Goal: Check status: Check status

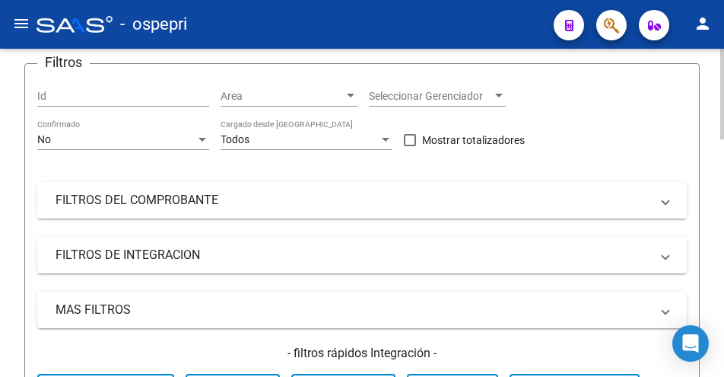
scroll to position [228, 0]
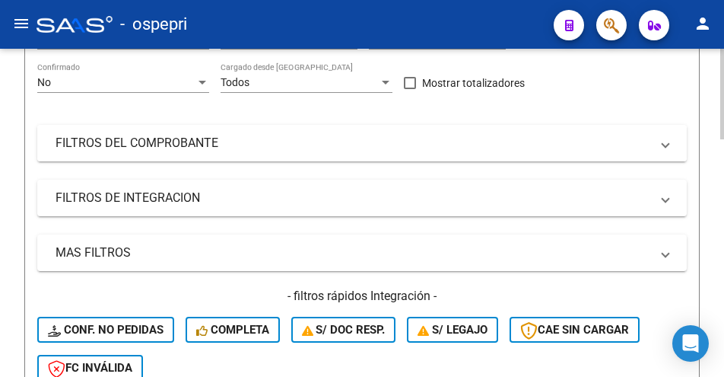
click at [662, 148] on span "FILTROS DEL COMPROBANTE" at bounding box center [359, 143] width 607 height 17
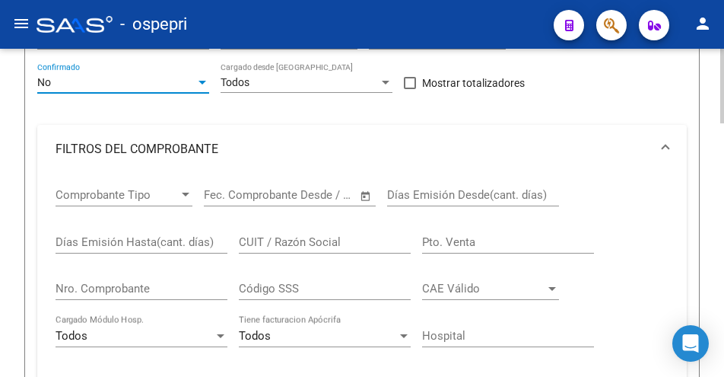
click at [205, 84] on div at bounding box center [203, 83] width 8 height 4
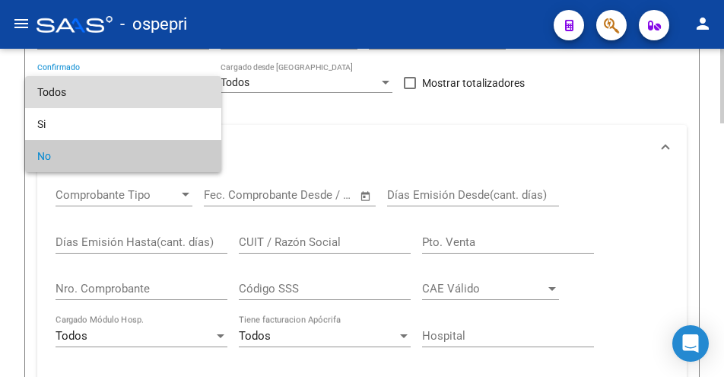
drag, startPoint x: 120, startPoint y: 95, endPoint x: 122, endPoint y: 106, distance: 11.5
click at [119, 95] on span "Todos" at bounding box center [123, 92] width 172 height 32
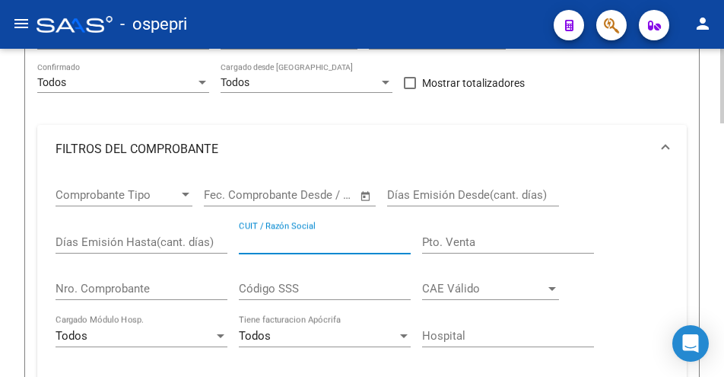
click at [319, 243] on input "CUIT / Razón Social" at bounding box center [325, 242] width 172 height 14
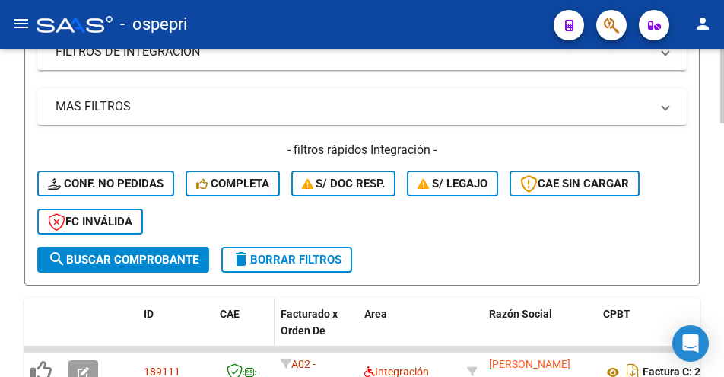
scroll to position [685, 0]
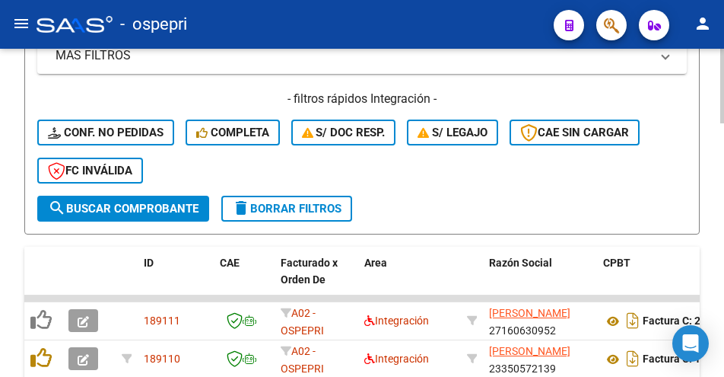
type input "baner"
click at [158, 211] on span "search Buscar Comprobante" at bounding box center [123, 209] width 151 height 14
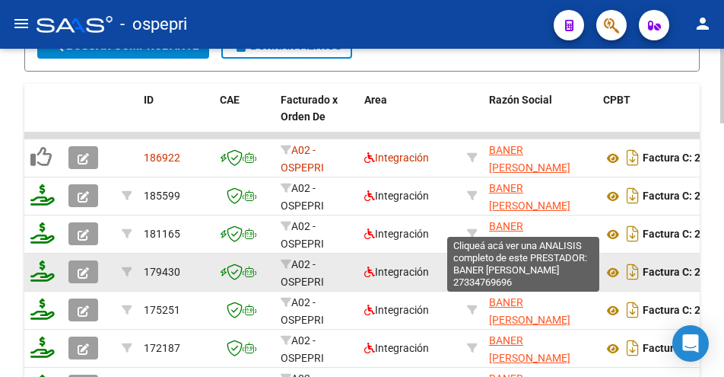
scroll to position [913, 0]
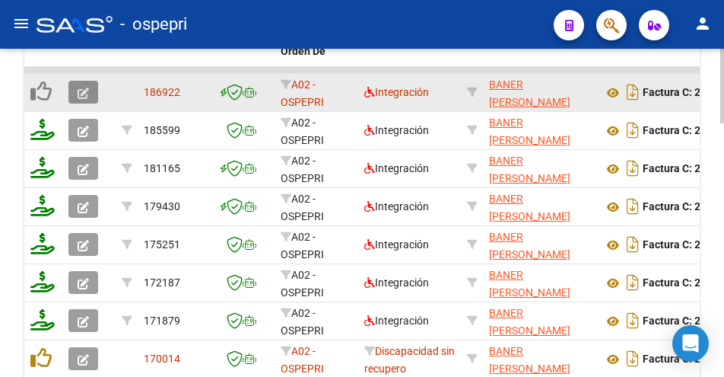
click at [80, 92] on icon "button" at bounding box center [83, 92] width 11 height 11
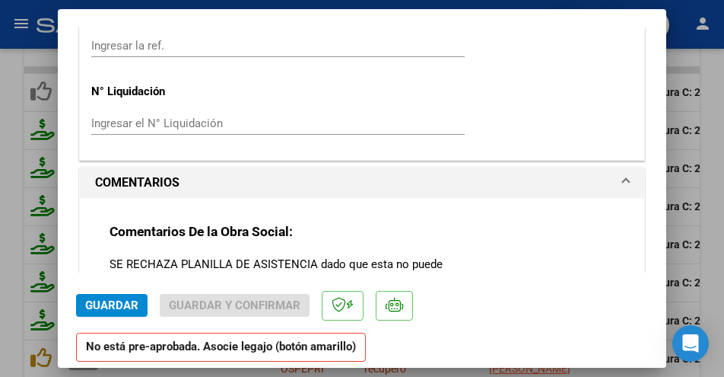
scroll to position [1369, 0]
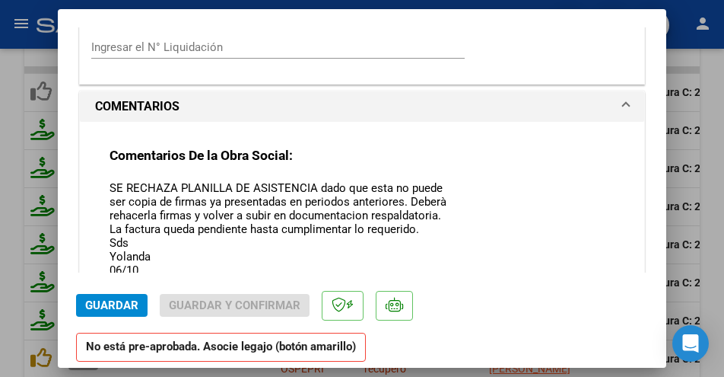
drag, startPoint x: 434, startPoint y: 207, endPoint x: 429, endPoint y: 298, distance: 91.4
click at [429, 298] on mat-dialog-container "COMPROBANTE VER COMPROBANTE ESTADO: Recibida. En proceso de confirmacion/acepta…" at bounding box center [362, 188] width 609 height 358
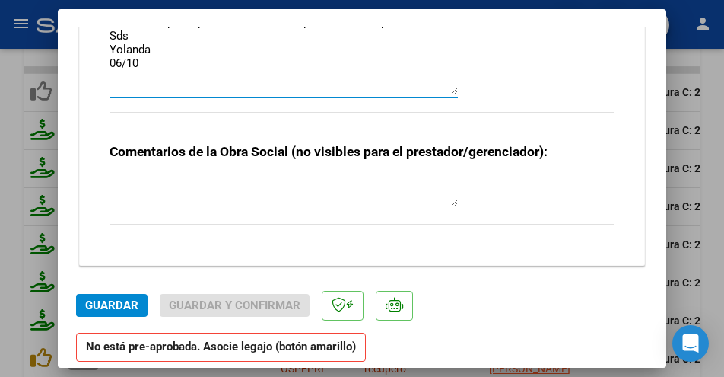
scroll to position [1573, 0]
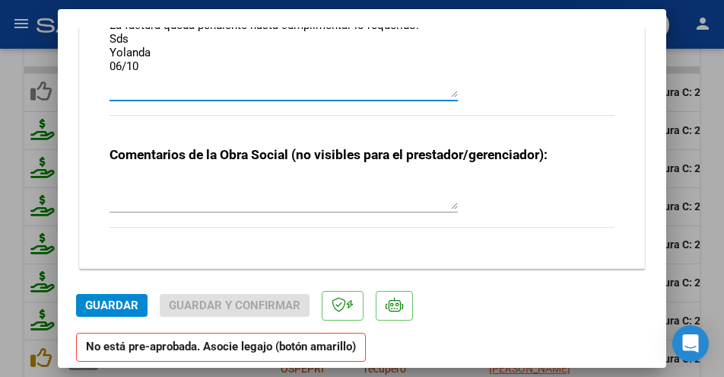
drag, startPoint x: 110, startPoint y: 186, endPoint x: 161, endPoint y: 72, distance: 124.6
click at [161, 72] on textarea "SE RECHAZA PLANILLA DE ASISTENCIA dado que esta no puede ser copia de firmas ya…" at bounding box center [284, 37] width 348 height 122
type input "$ 0,00"
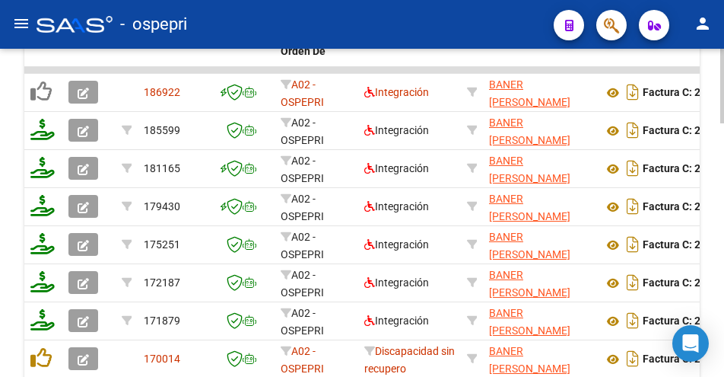
scroll to position [913, 0]
